Goal: Task Accomplishment & Management: Use online tool/utility

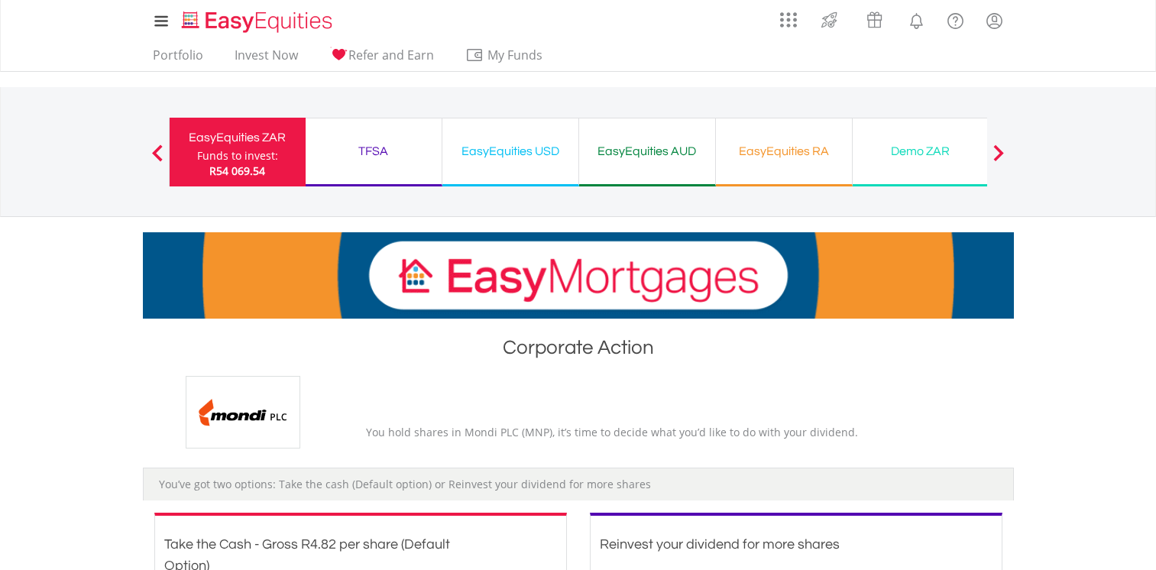
scroll to position [306, 0]
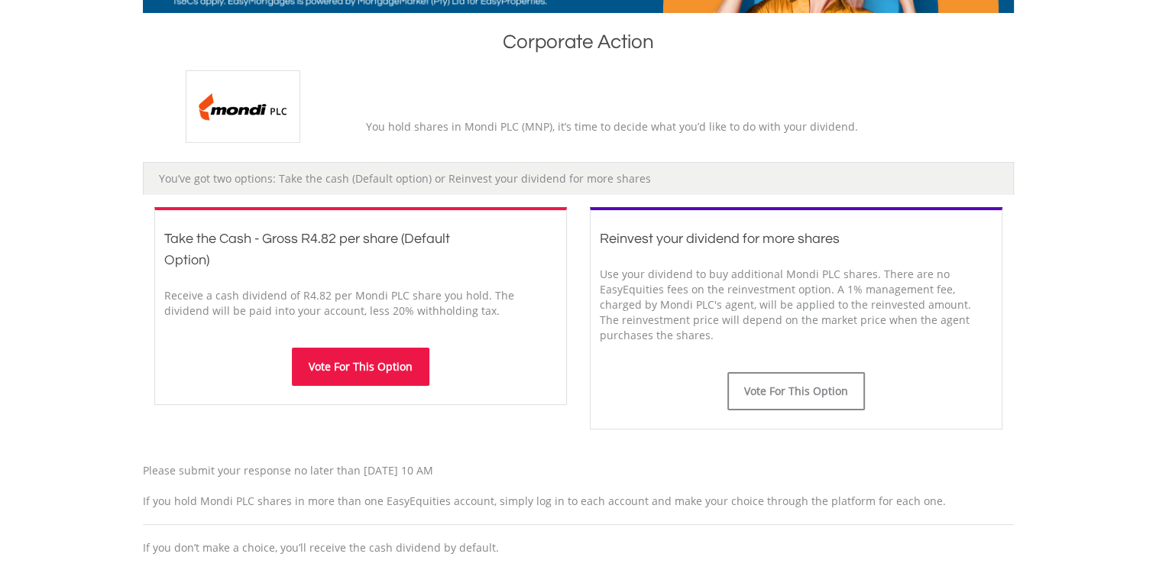
click at [370, 362] on button "Vote For This Option" at bounding box center [361, 367] width 138 height 38
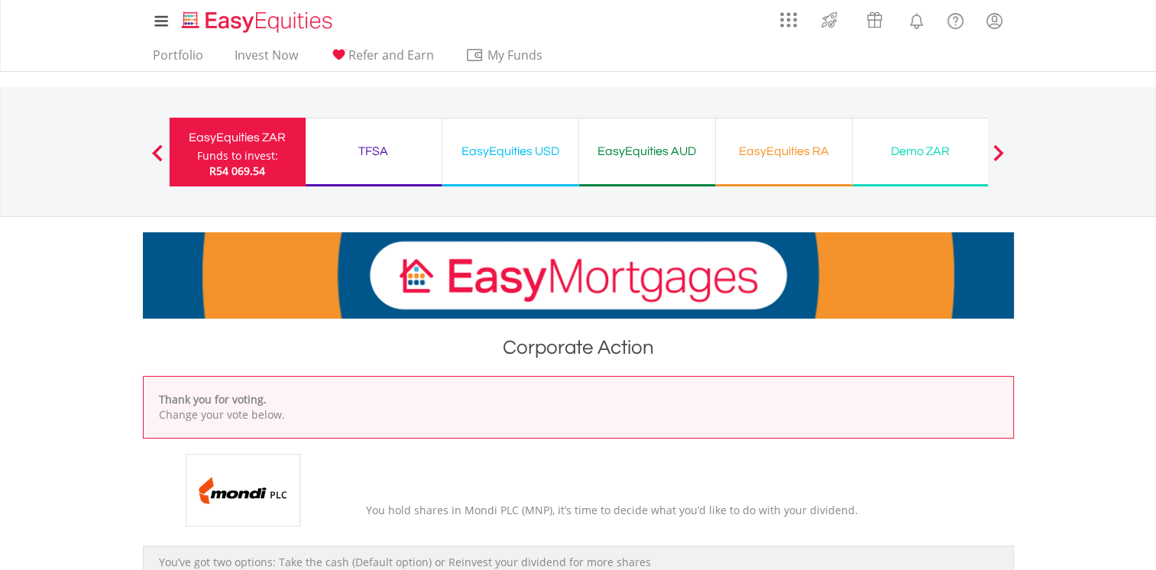
scroll to position [306, 0]
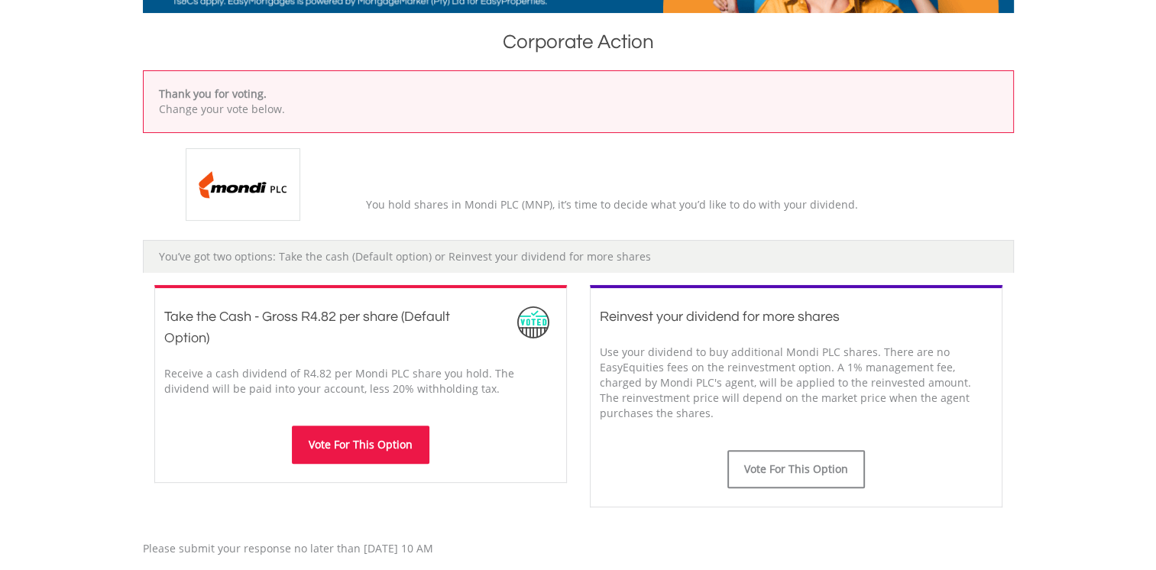
click at [364, 445] on button "Vote For This Option" at bounding box center [361, 445] width 138 height 38
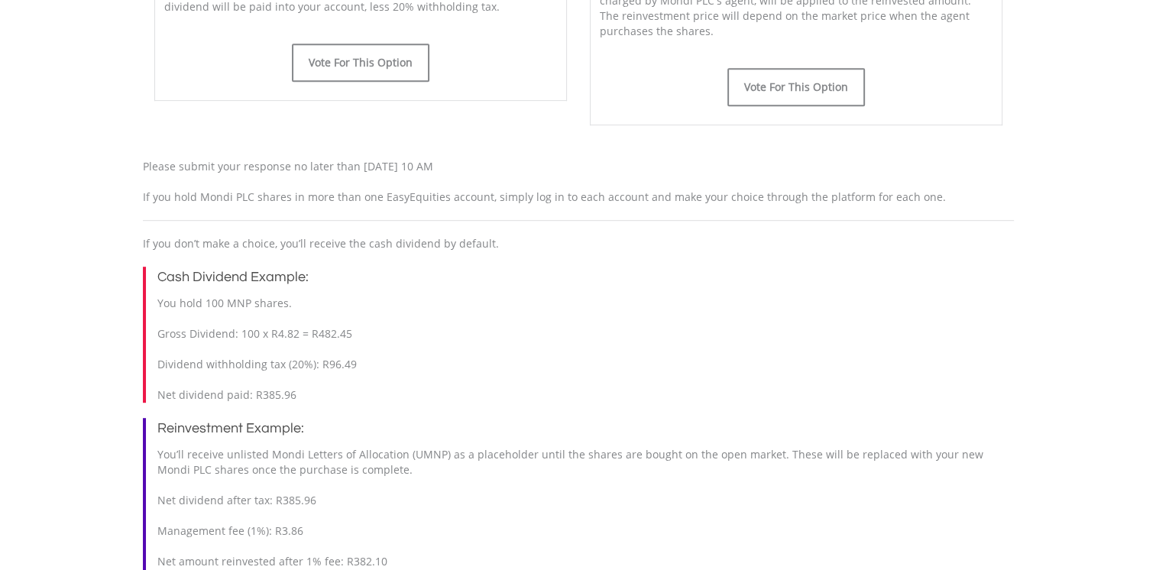
scroll to position [153, 0]
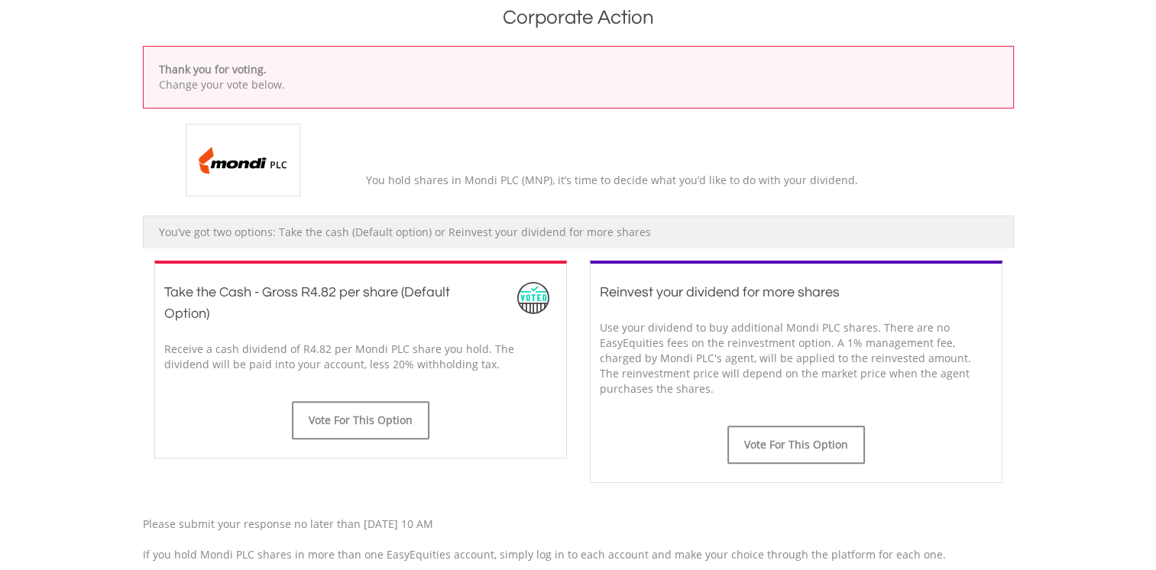
scroll to position [382, 0]
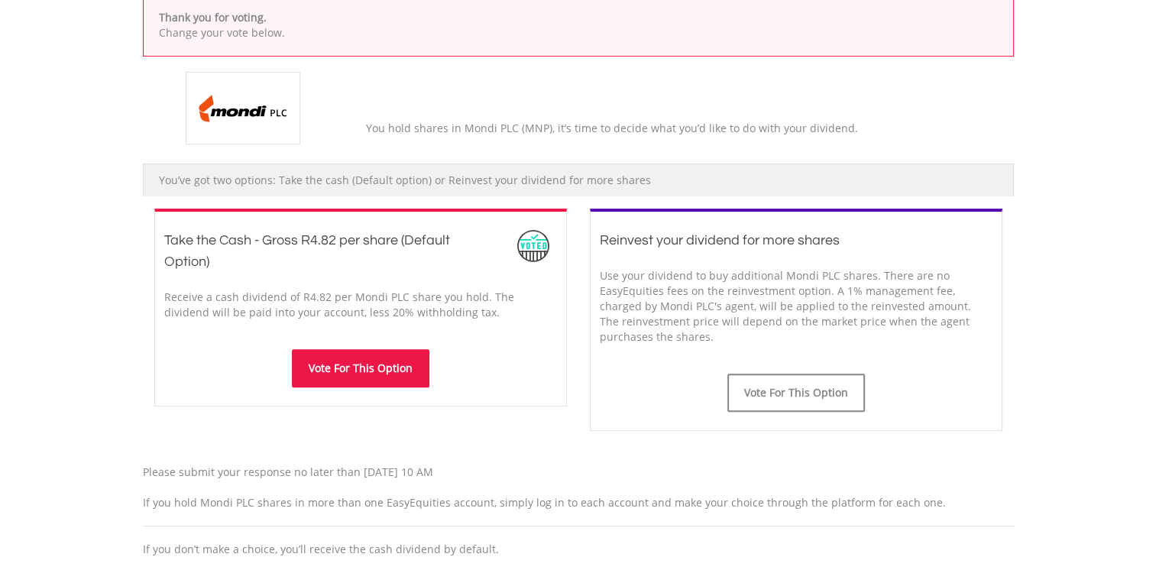
click at [400, 376] on button "Vote For This Option" at bounding box center [361, 368] width 138 height 38
